Goal: Transaction & Acquisition: Purchase product/service

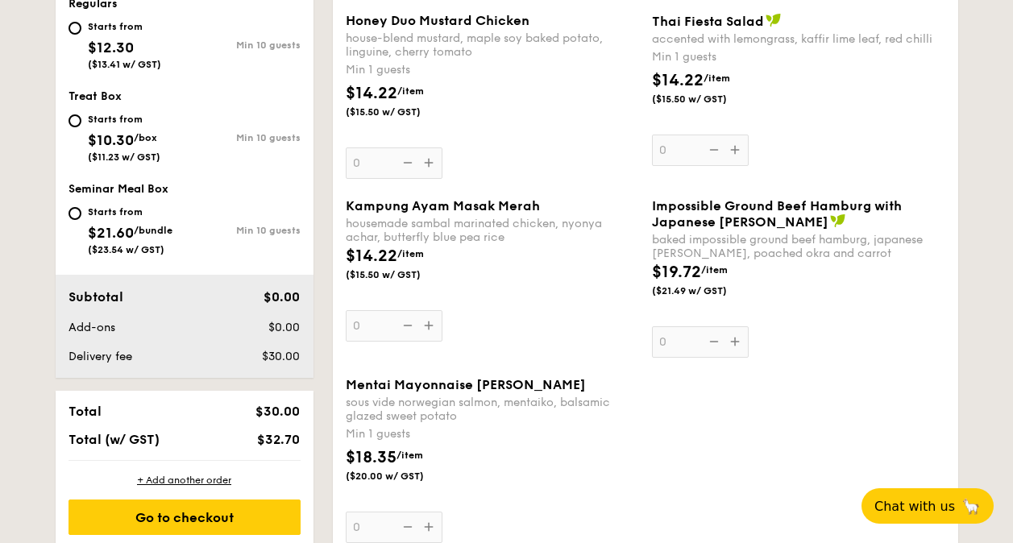
scroll to position [728, 0]
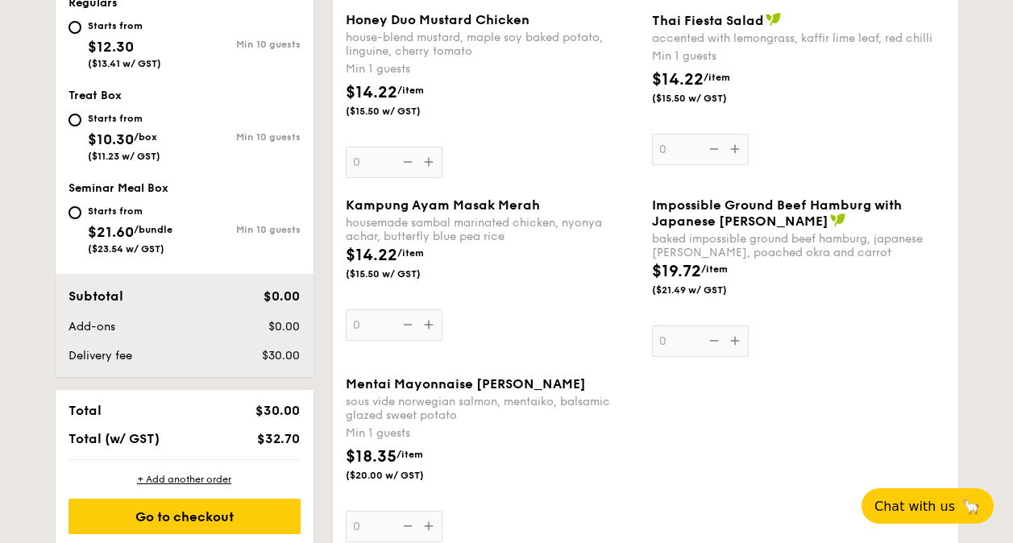
click at [98, 23] on div "Starts from" at bounding box center [124, 25] width 73 height 13
click at [81, 23] on input "Starts from $12.30 ($13.41 w/ GST) Min 10 guests" at bounding box center [75, 27] width 13 height 13
radio input "true"
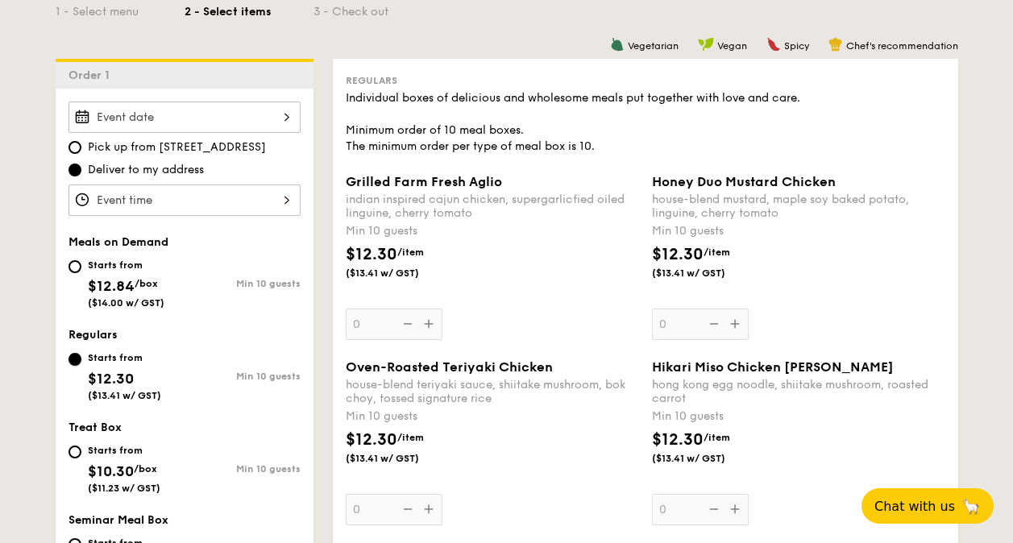
scroll to position [376, 0]
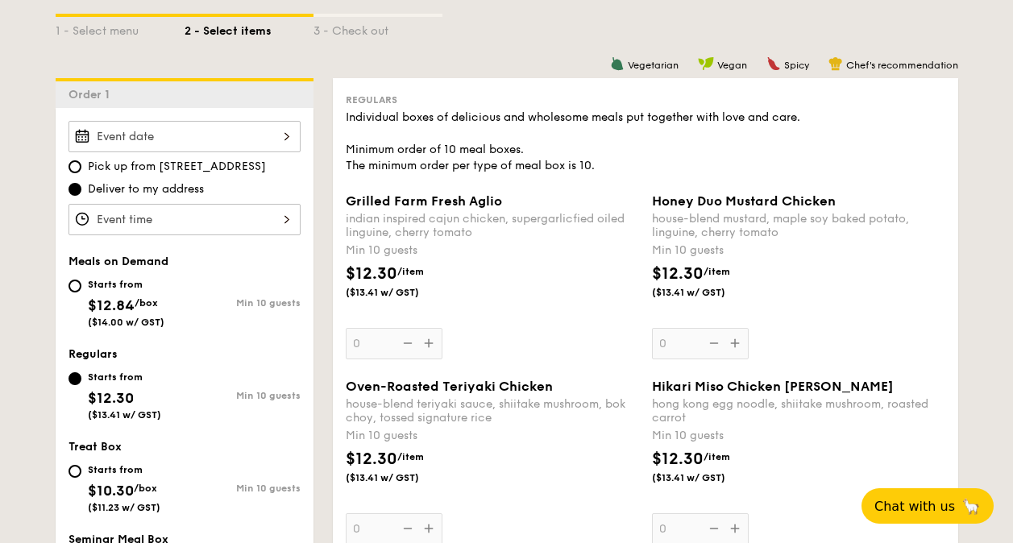
click at [130, 283] on div "Starts from" at bounding box center [126, 284] width 77 height 13
click at [81, 283] on input "Starts from $12.84 /box ($14.00 w/ GST) Min 10 guests" at bounding box center [75, 286] width 13 height 13
radio input "true"
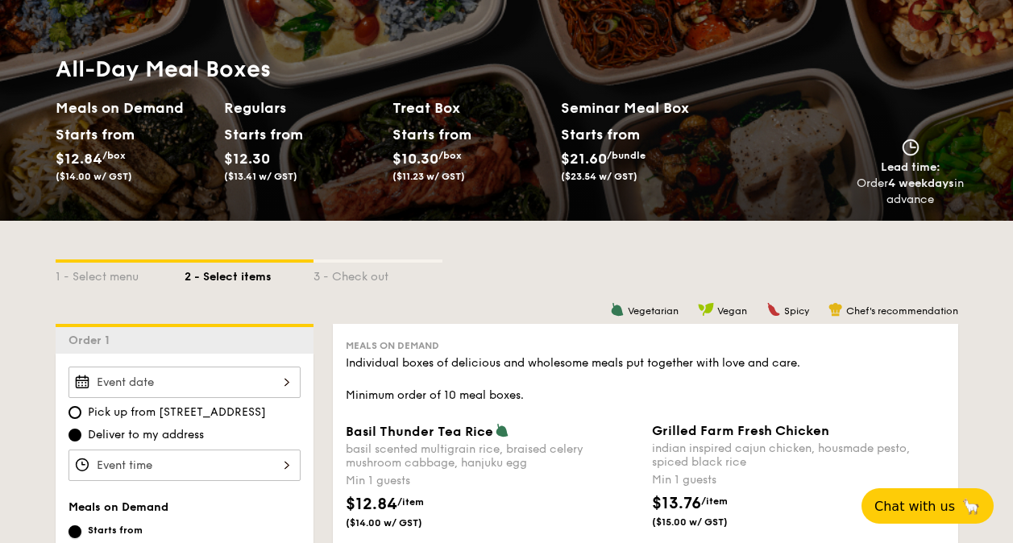
scroll to position [124, 0]
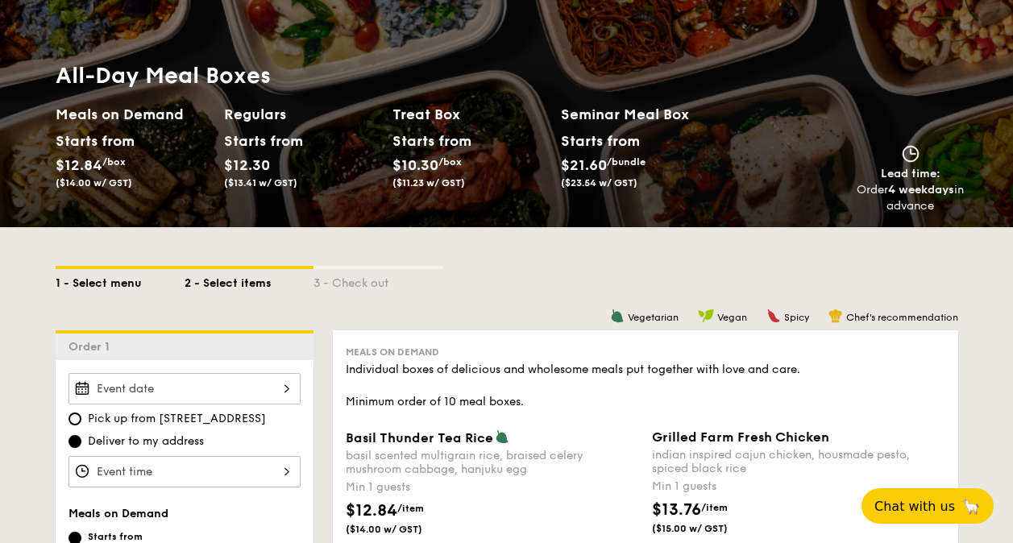
click at [100, 282] on div "1 - Select menu" at bounding box center [120, 280] width 129 height 23
select select
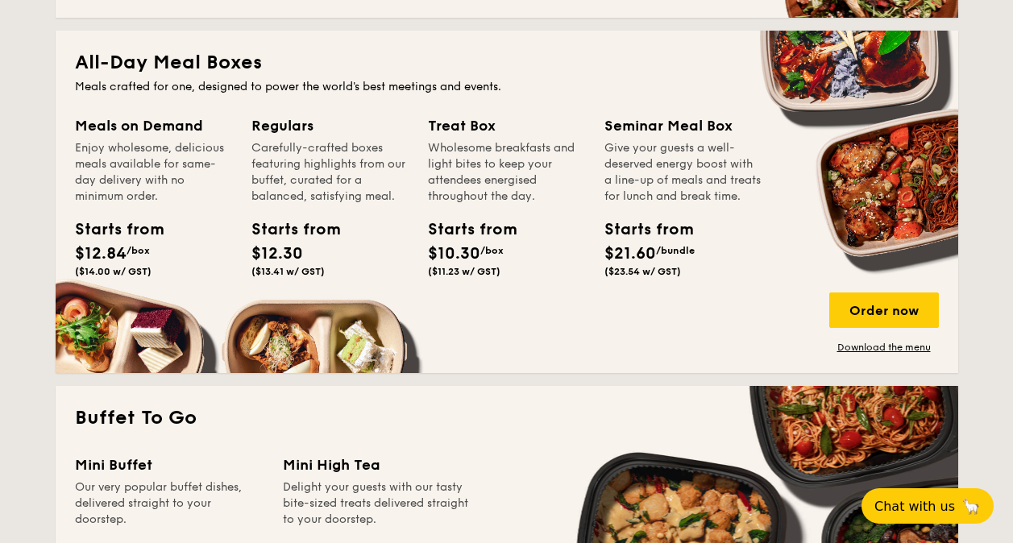
scroll to position [696, 0]
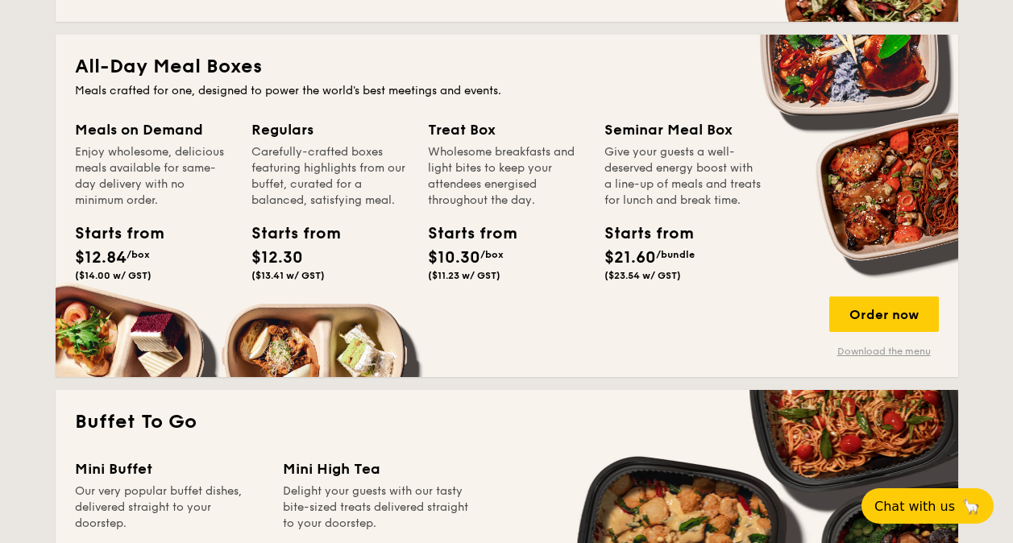
click at [895, 353] on link "Download the menu" at bounding box center [884, 351] width 110 height 13
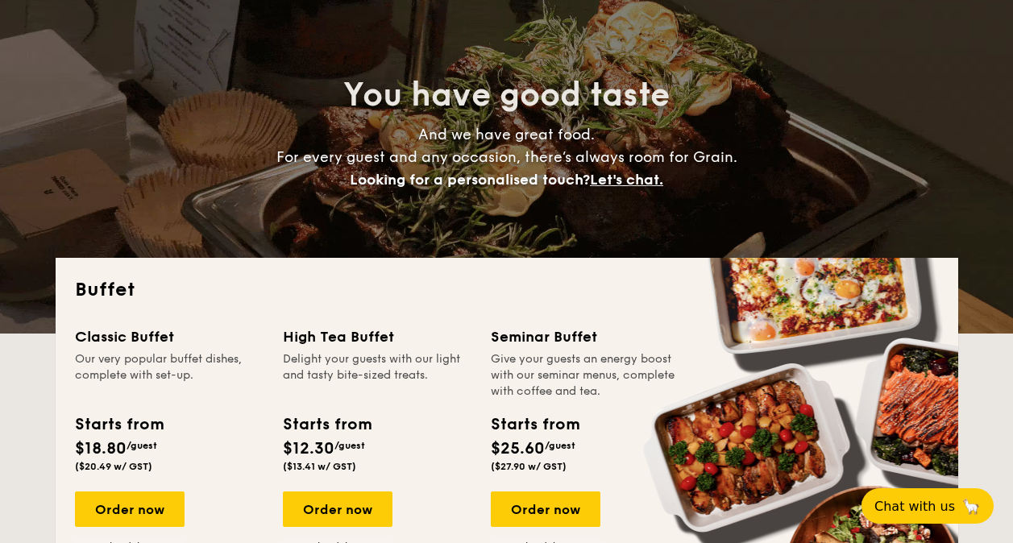
scroll to position [0, 0]
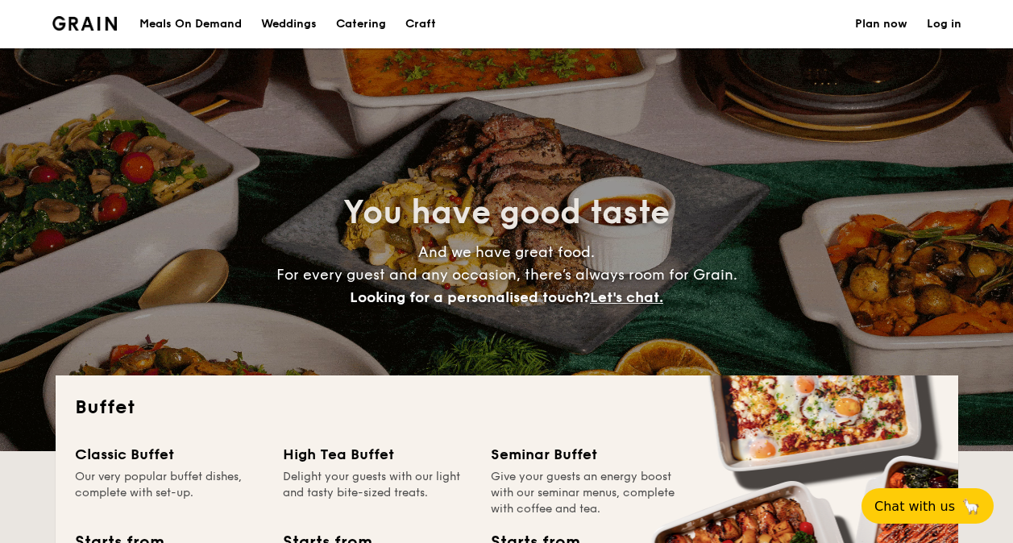
click at [222, 21] on div "Meals On Demand" at bounding box center [190, 24] width 102 height 48
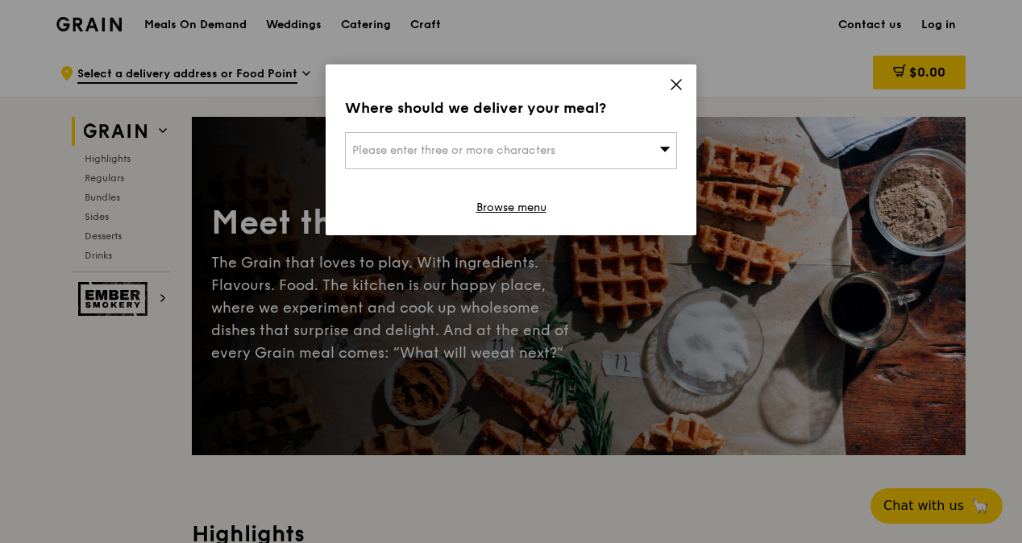
click at [674, 92] on span at bounding box center [676, 87] width 15 height 18
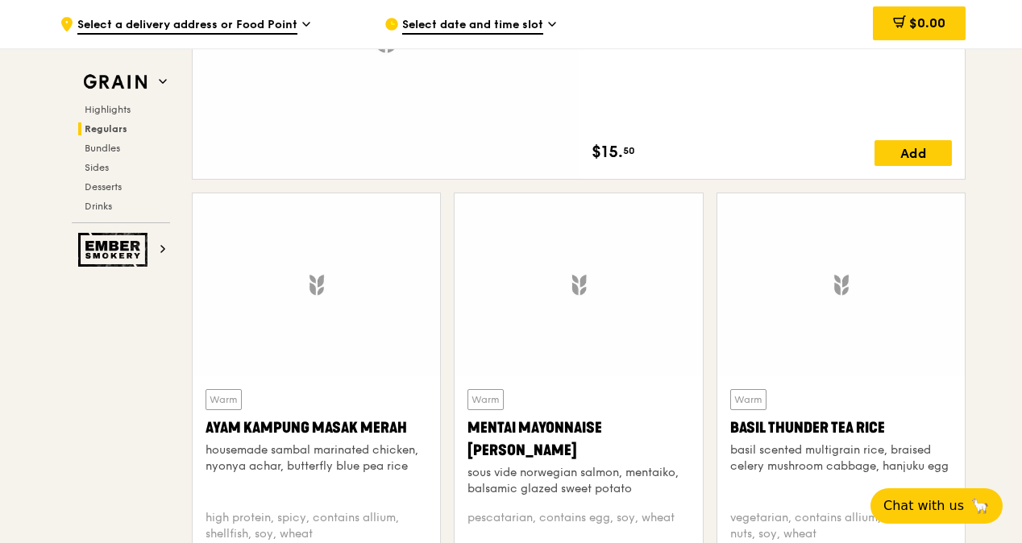
scroll to position [1357, 0]
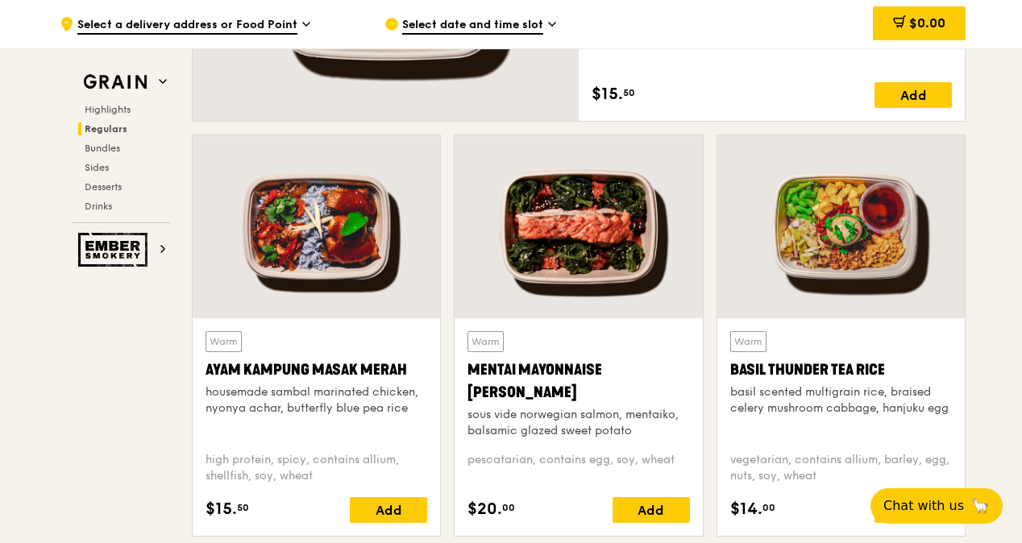
click at [623, 305] on div at bounding box center [578, 226] width 247 height 183
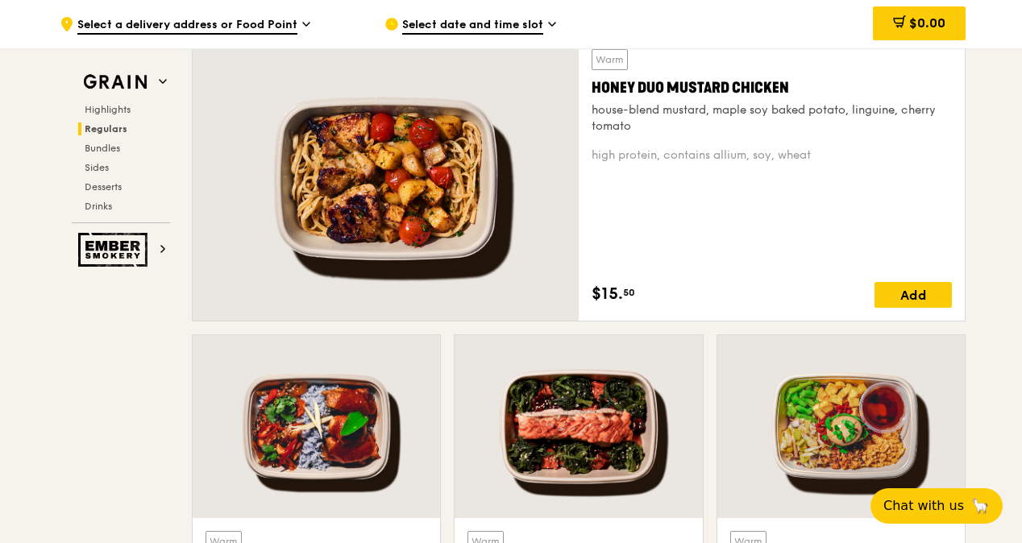
scroll to position [1154, 0]
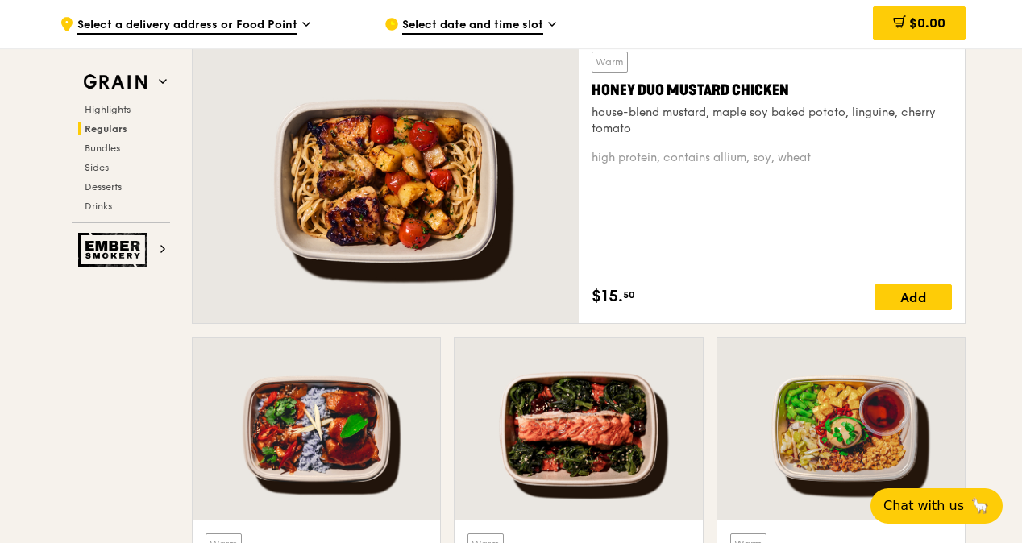
click at [434, 207] on div at bounding box center [386, 181] width 386 height 285
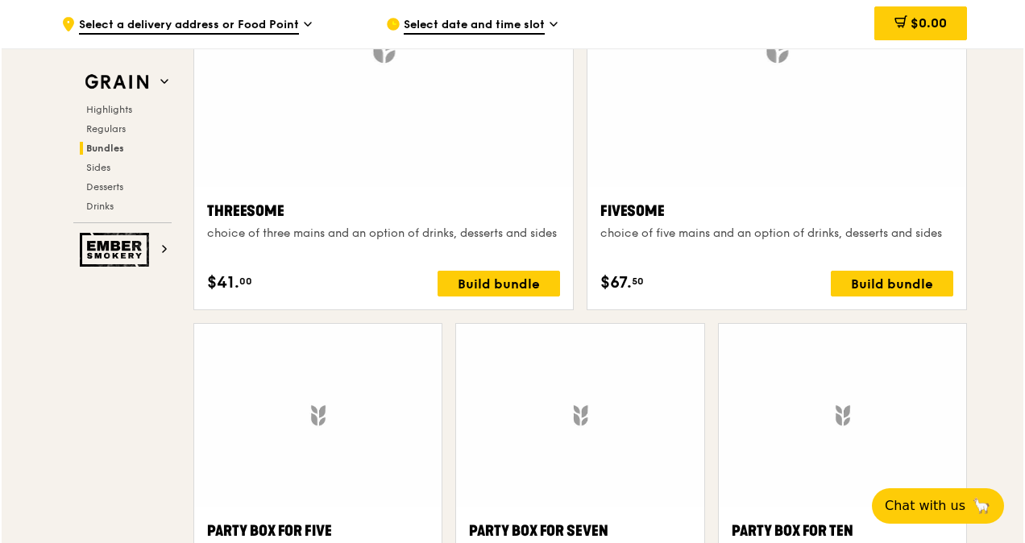
scroll to position [3085, 0]
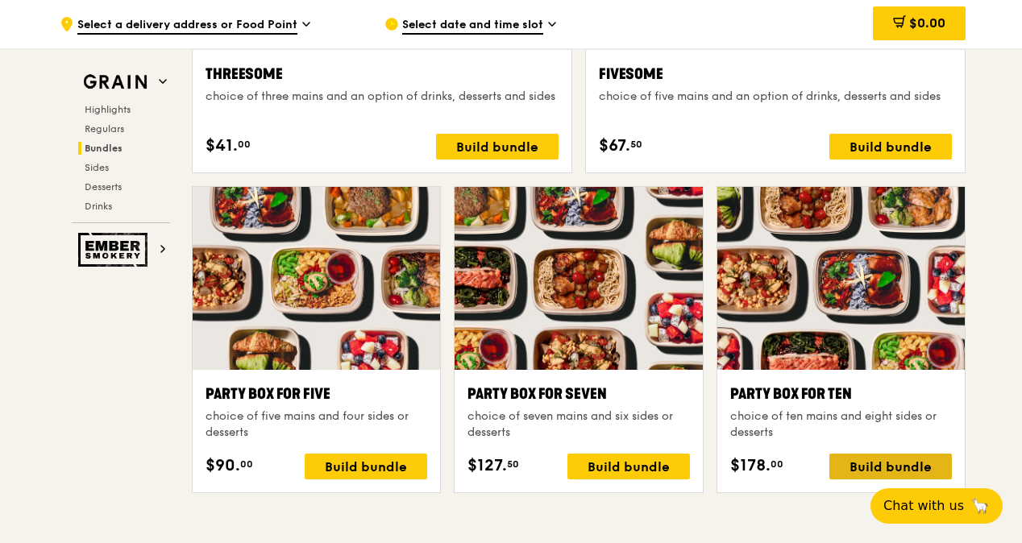
click at [875, 460] on div "Build bundle" at bounding box center [890, 467] width 123 height 26
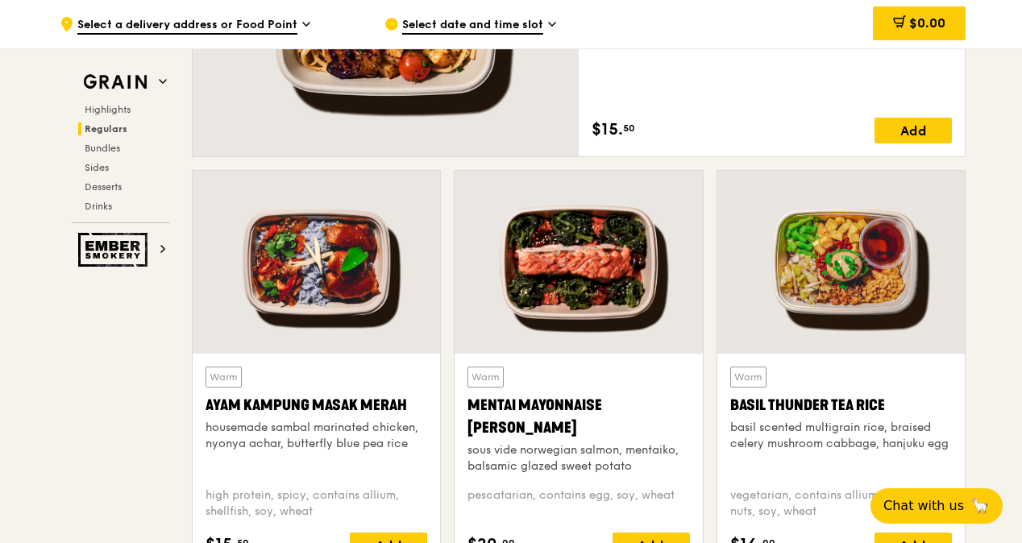
scroll to position [1318, 0]
